Goal: Navigation & Orientation: Go to known website

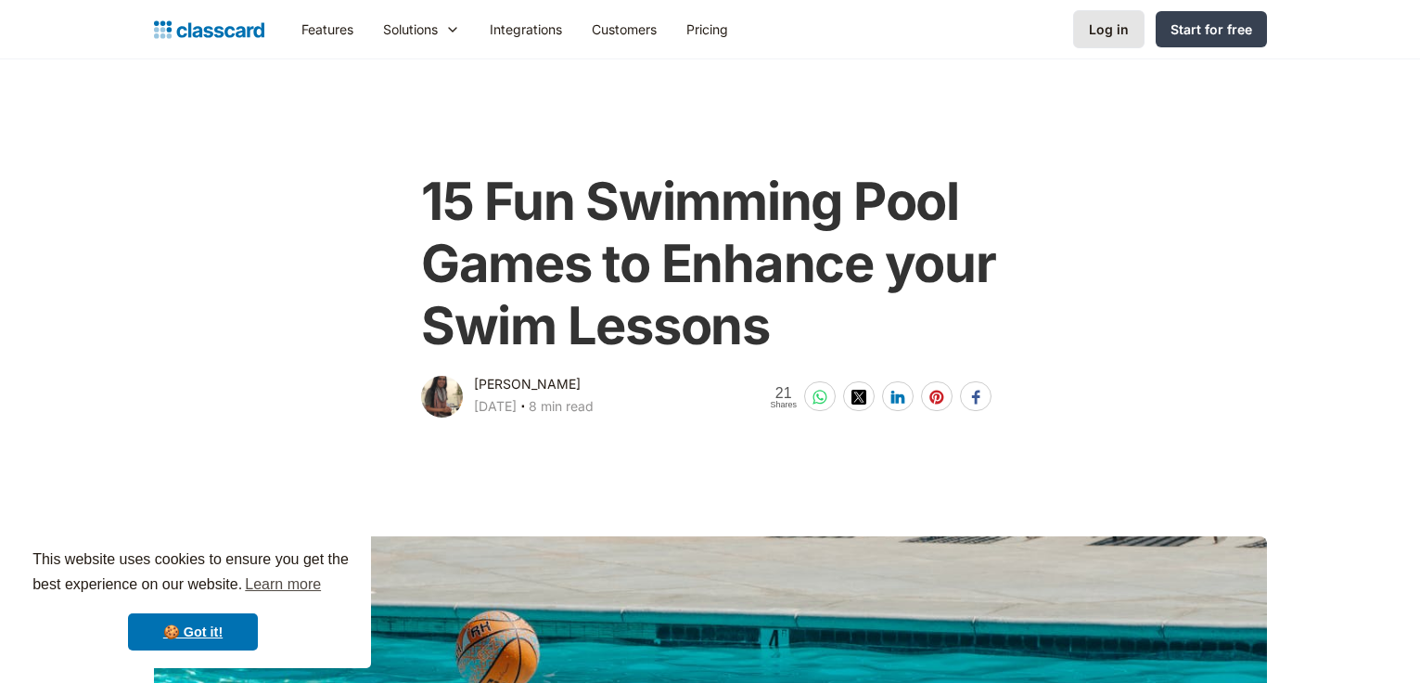
click at [1102, 34] on div "Log in" at bounding box center [1109, 28] width 40 height 19
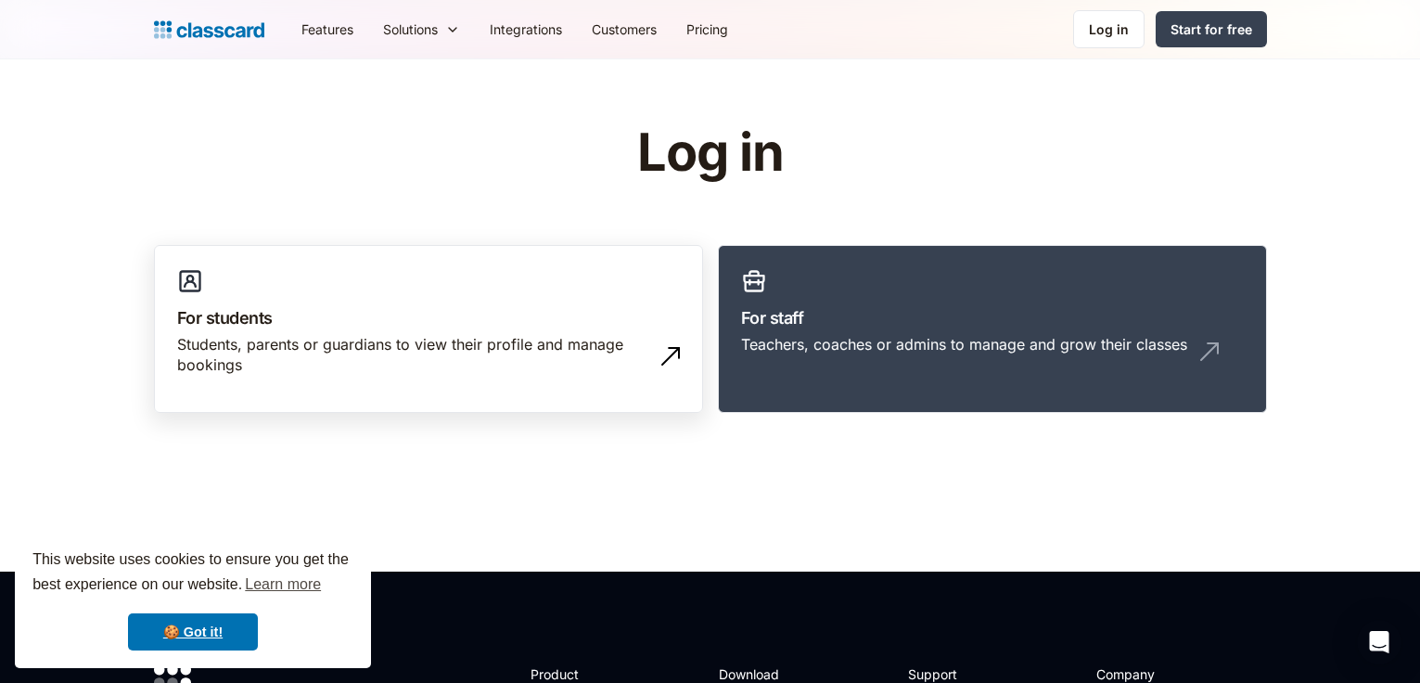
click at [348, 341] on div "Students, parents or guardians to view their profile and manage bookings" at bounding box center [410, 355] width 466 height 42
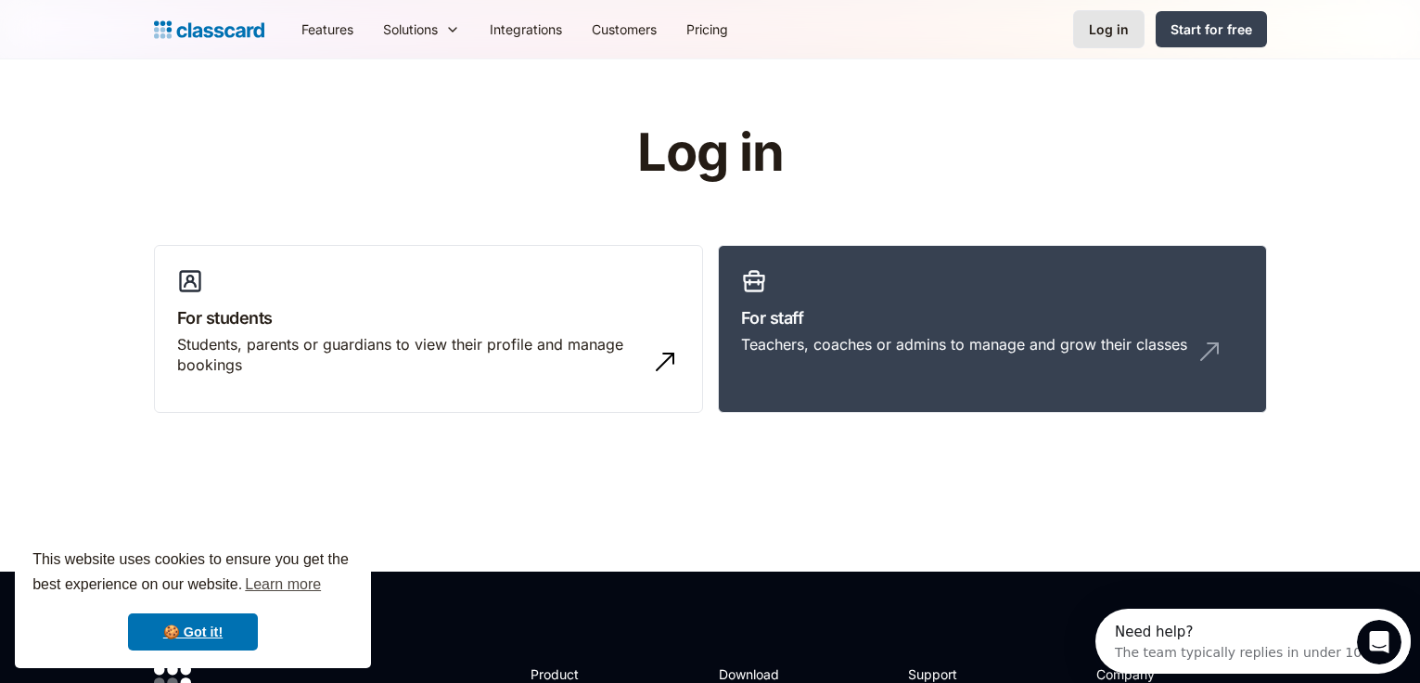
click at [1093, 22] on div "Log in" at bounding box center [1109, 28] width 40 height 19
